Goal: Navigation & Orientation: Understand site structure

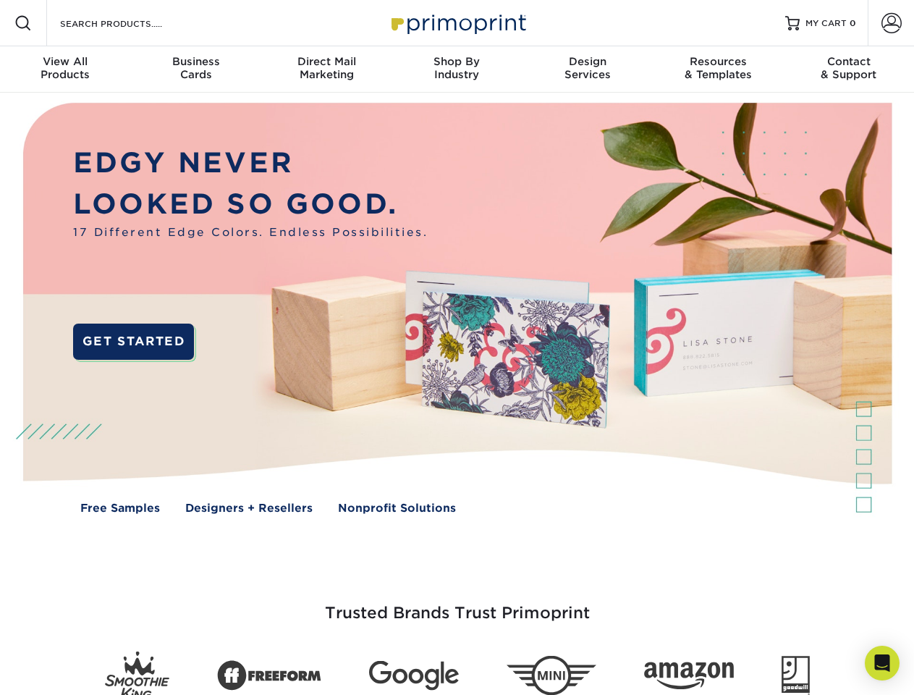
click at [457, 347] on img at bounding box center [456, 319] width 905 height 452
click at [23, 23] on span at bounding box center [22, 22] width 17 height 17
click at [891, 23] on span at bounding box center [892, 23] width 20 height 20
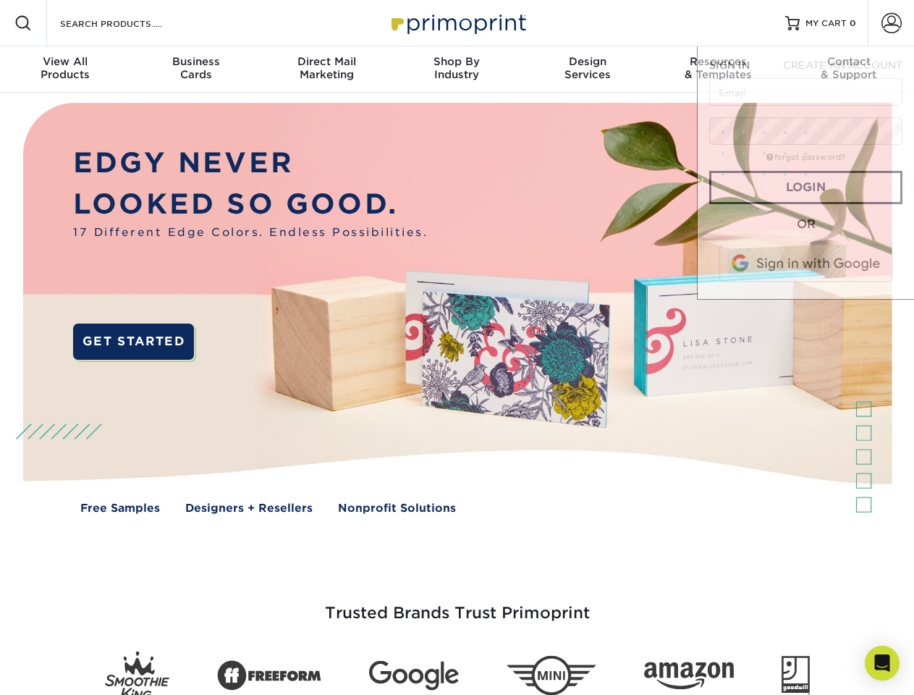
click at [65, 69] on div "View All Products" at bounding box center [65, 68] width 130 height 26
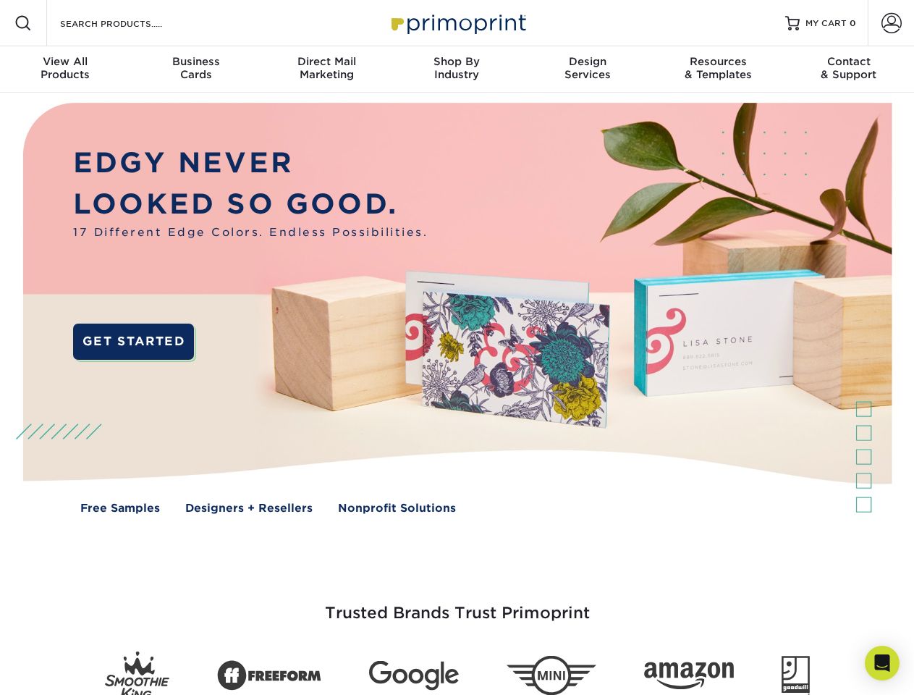
click at [195, 69] on div "Business Cards" at bounding box center [195, 68] width 130 height 26
click at [326, 69] on div "Direct Mail Marketing" at bounding box center [326, 68] width 130 height 26
click at [457, 69] on div "Shop By Industry" at bounding box center [457, 68] width 130 height 26
click at [588, 69] on div "Design Services" at bounding box center [588, 68] width 130 height 26
click at [718, 69] on div "Resources & Templates" at bounding box center [718, 68] width 130 height 26
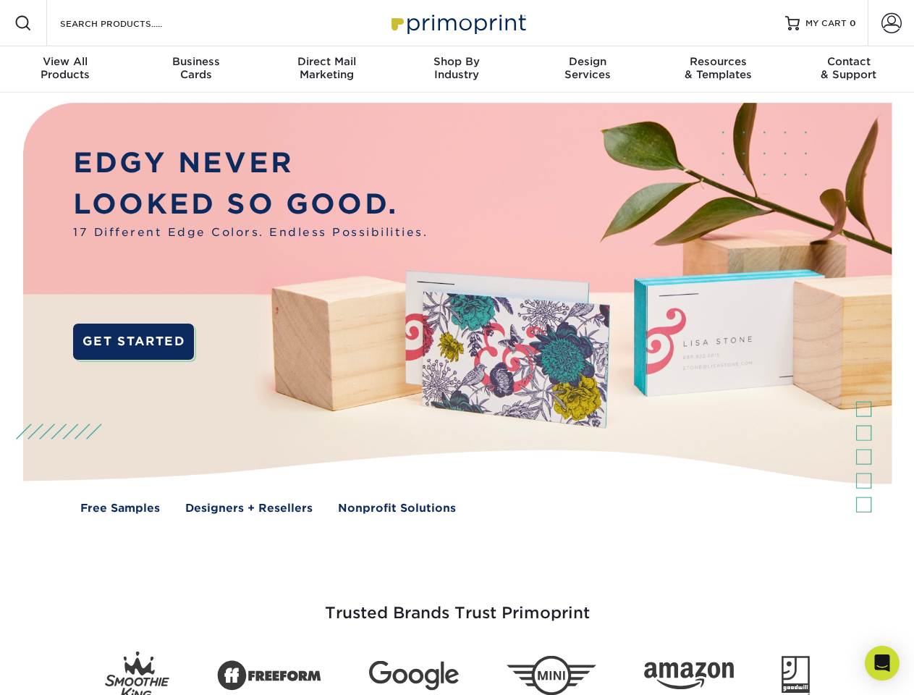
click at [849, 69] on div "Contact & Support" at bounding box center [849, 68] width 130 height 26
